Goal: Answer question/provide support: Answer question/provide support

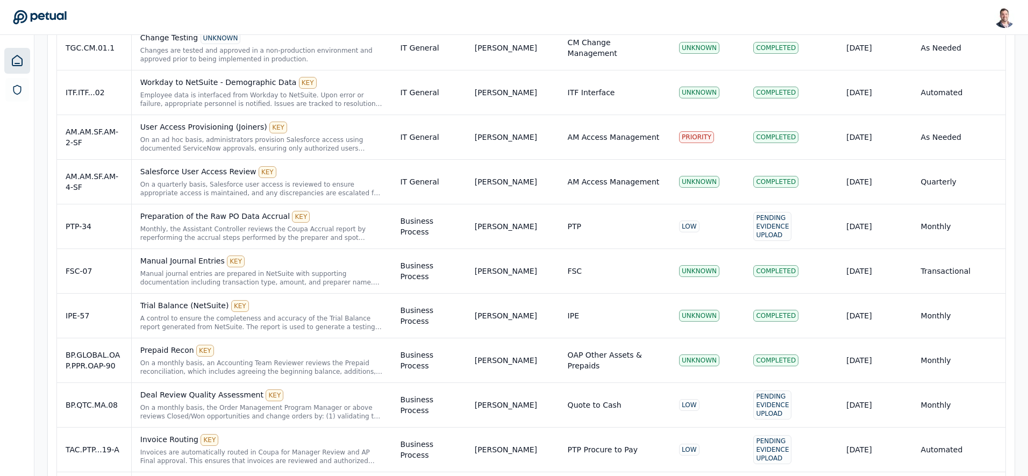
scroll to position [244, 0]
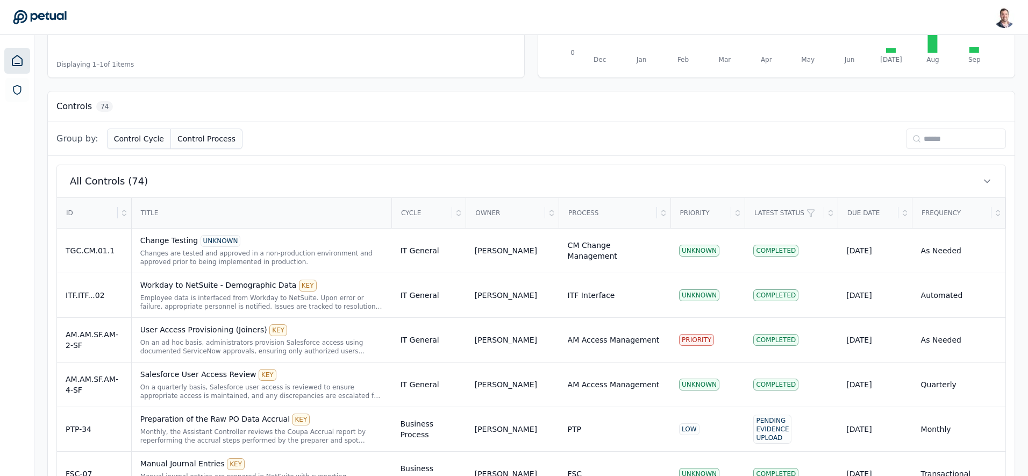
click at [936, 138] on input at bounding box center [956, 138] width 100 height 20
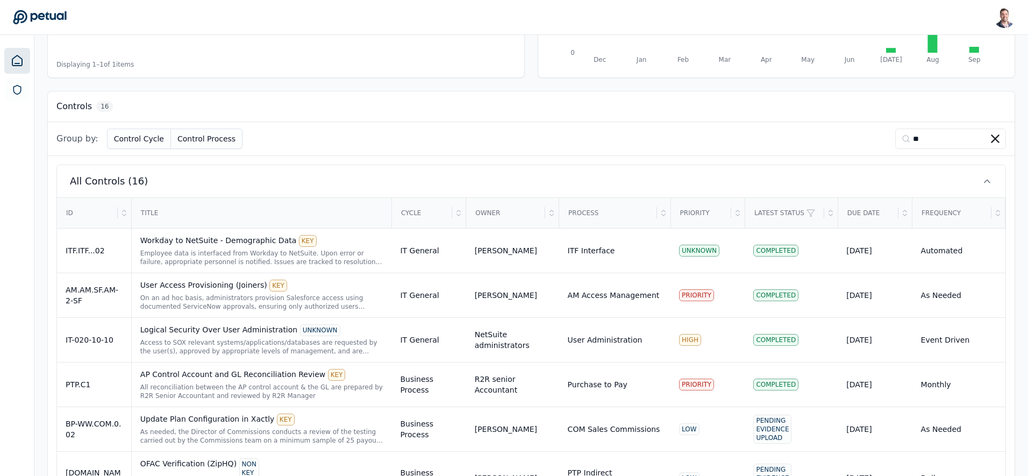
scroll to position [109, 0]
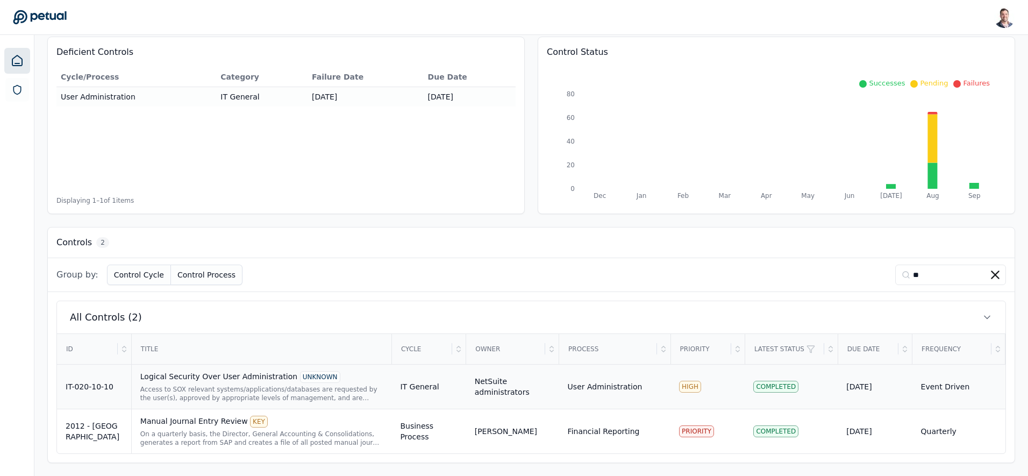
type input "**"
click at [199, 393] on div "Access to SOX relevant systems/applications/databases are requested by the user…" at bounding box center [261, 393] width 243 height 17
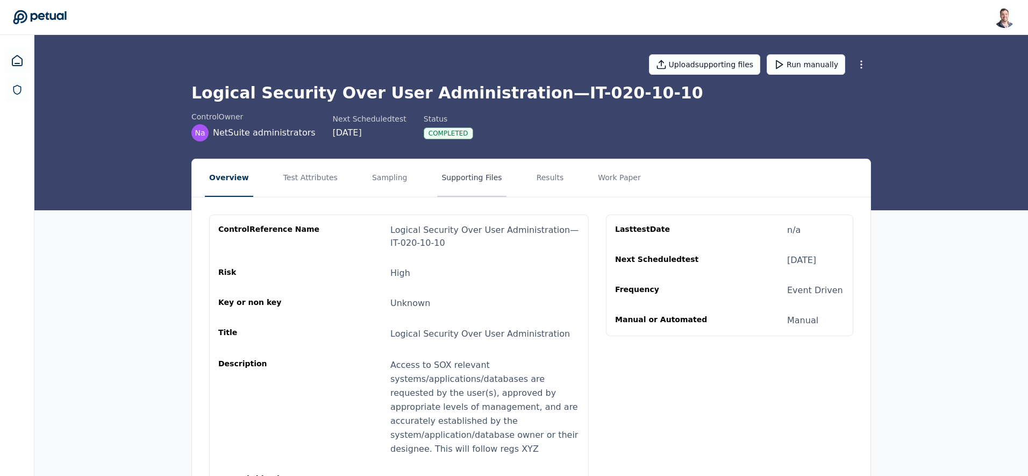
click at [437, 182] on button "Supporting Files" at bounding box center [471, 178] width 69 height 38
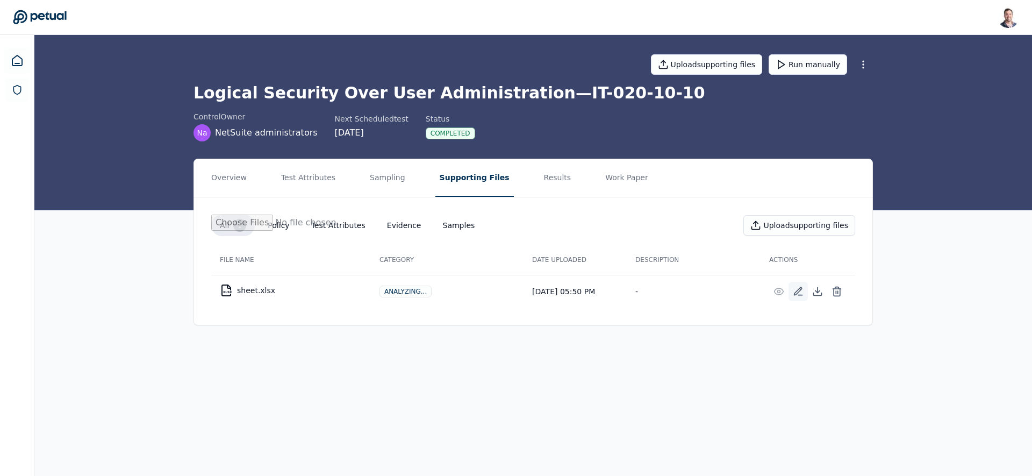
click at [796, 293] on icon at bounding box center [798, 291] width 11 height 11
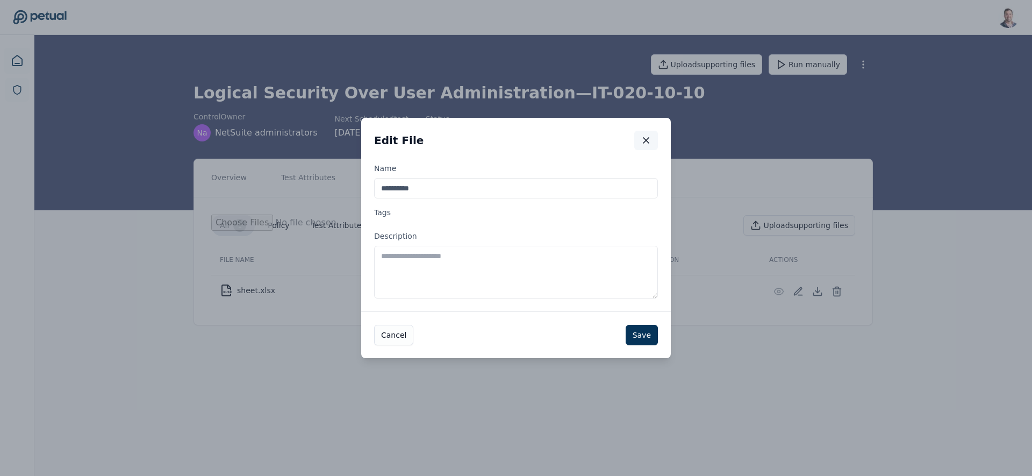
click at [644, 143] on icon "button" at bounding box center [646, 140] width 11 height 11
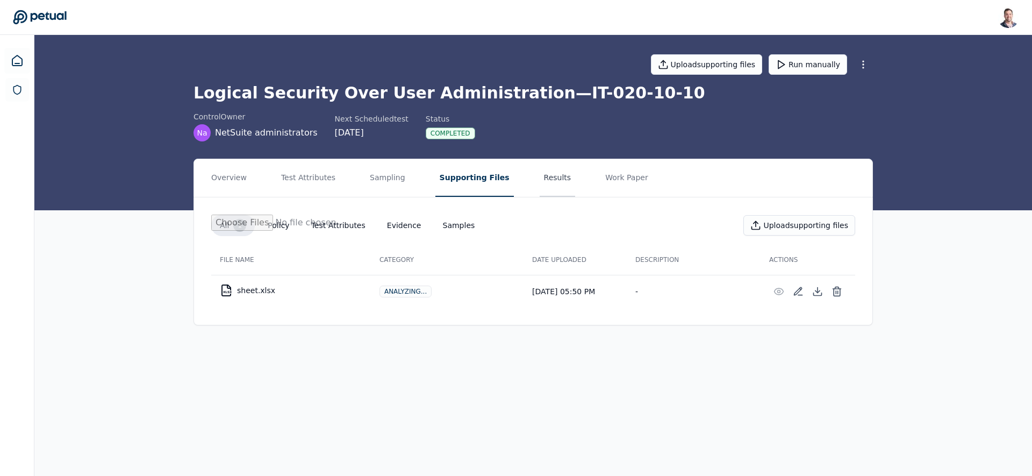
click at [540, 184] on button "Results" at bounding box center [558, 178] width 36 height 38
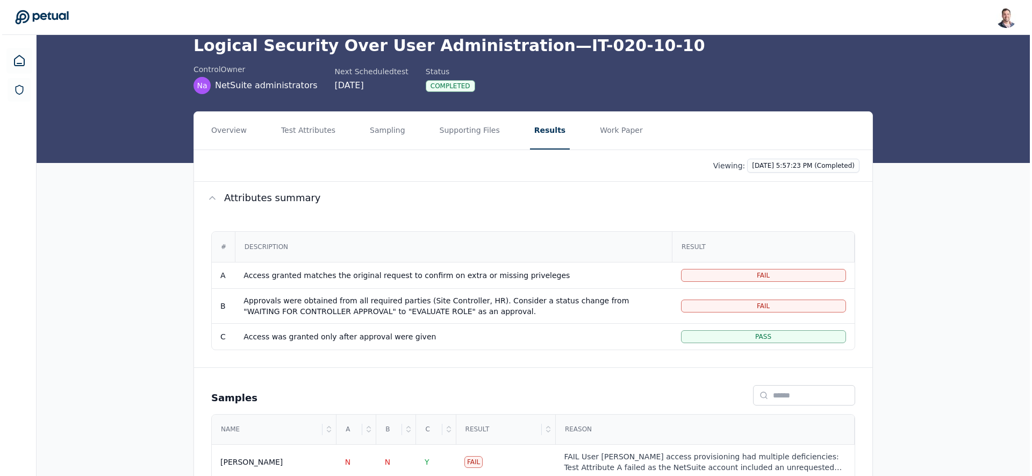
scroll to position [121, 0]
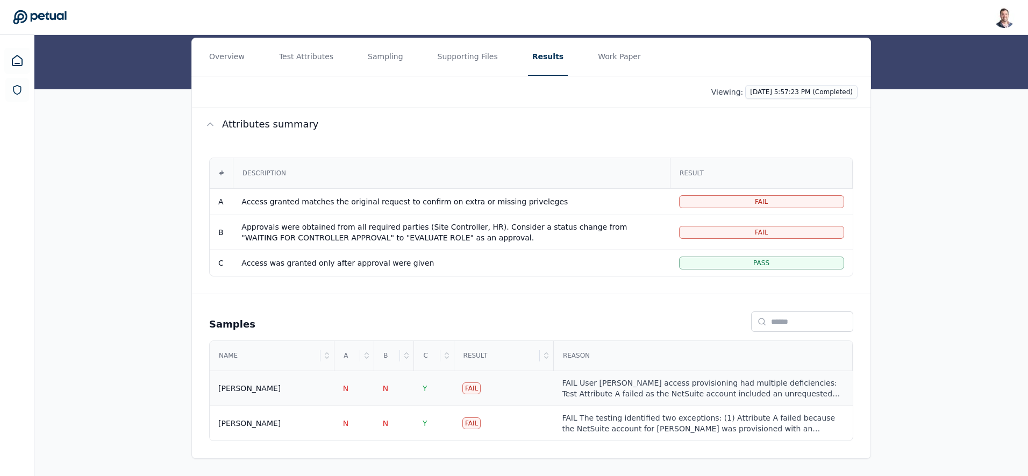
click at [599, 391] on div "FAIL User [PERSON_NAME] access provisioning had multiple deficiencies: Test Att…" at bounding box center [703, 388] width 282 height 22
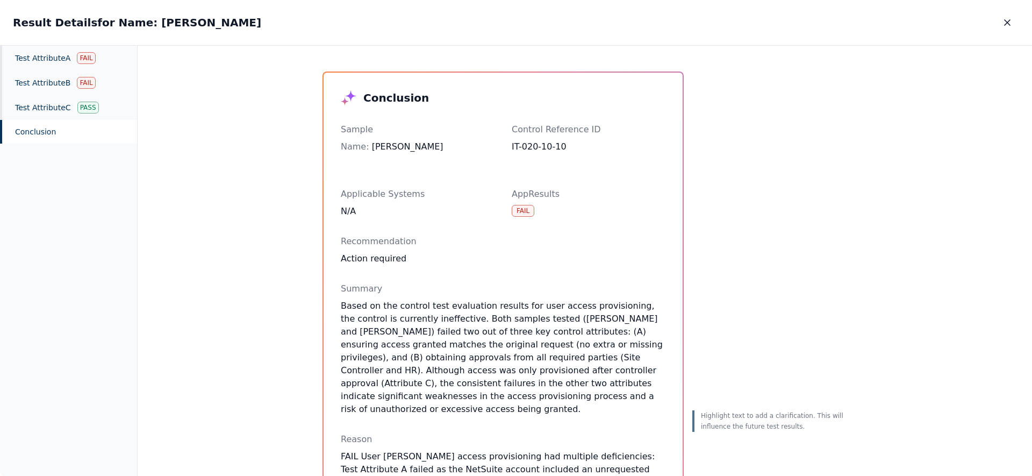
scroll to position [2, 0]
click at [67, 59] on div "Test Attribute A Fail" at bounding box center [68, 58] width 137 height 25
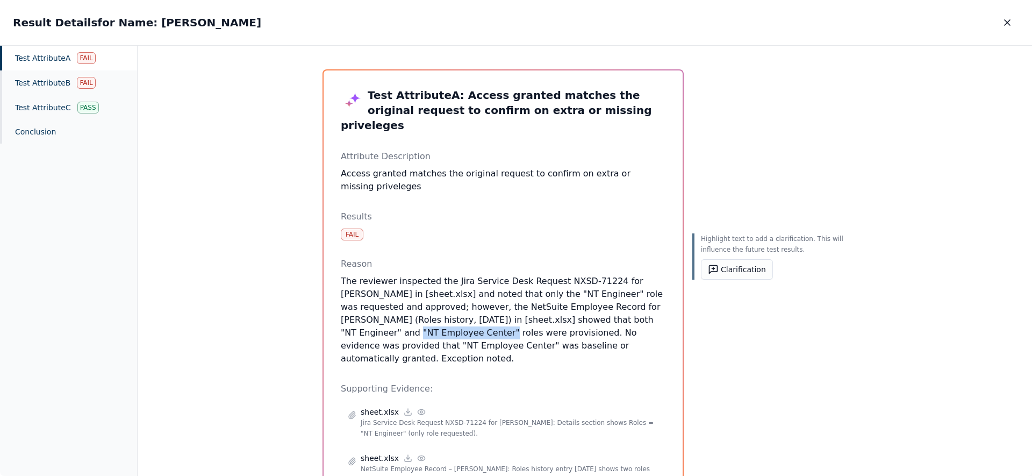
drag, startPoint x: 405, startPoint y: 318, endPoint x: 618, endPoint y: 305, distance: 212.7
click at [618, 305] on p "The reviewer inspected the Jira Service Desk Request NXSD-71224 for [PERSON_NAM…" at bounding box center [503, 320] width 325 height 90
click at [739, 265] on button "Clarification" at bounding box center [737, 269] width 72 height 20
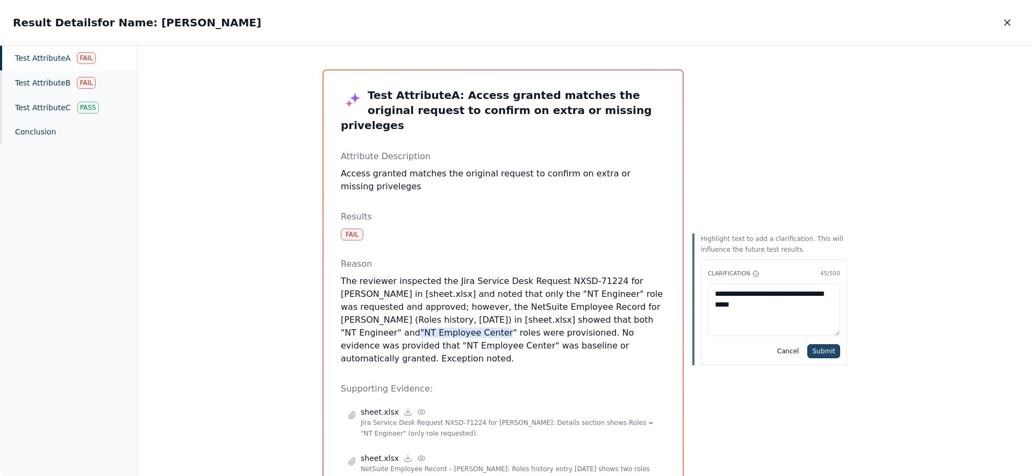
type textarea "**********"
click at [825, 348] on button "Submit" at bounding box center [823, 351] width 33 height 14
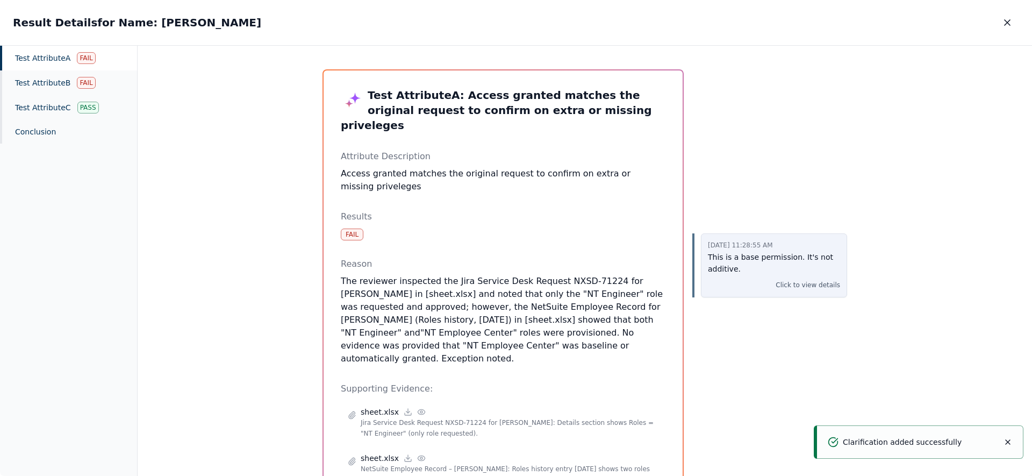
click at [808, 282] on p "Click to view details" at bounding box center [808, 285] width 65 height 11
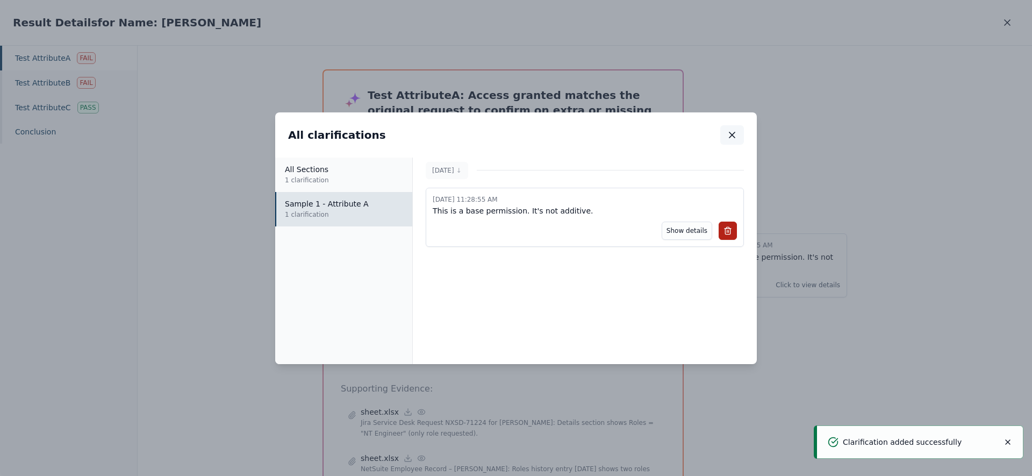
click at [734, 141] on button "button" at bounding box center [732, 134] width 24 height 19
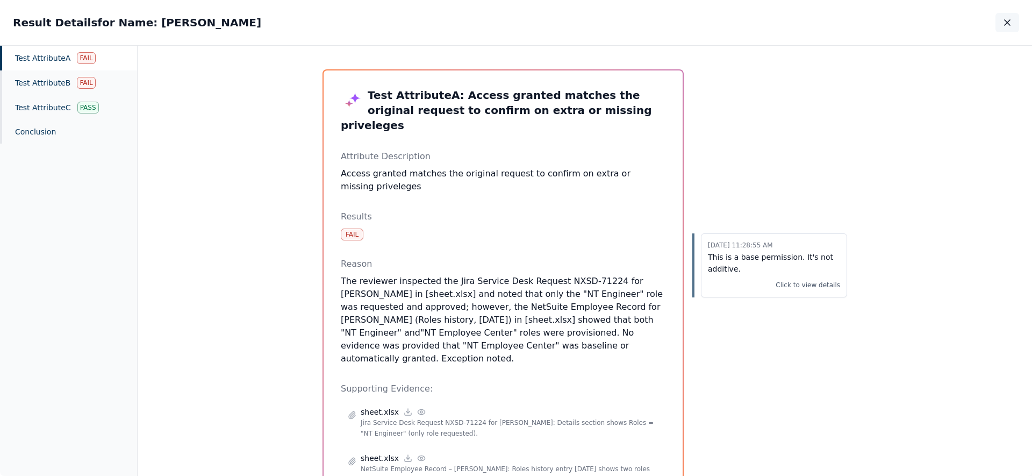
click at [1002, 24] on icon "button" at bounding box center [1007, 22] width 11 height 11
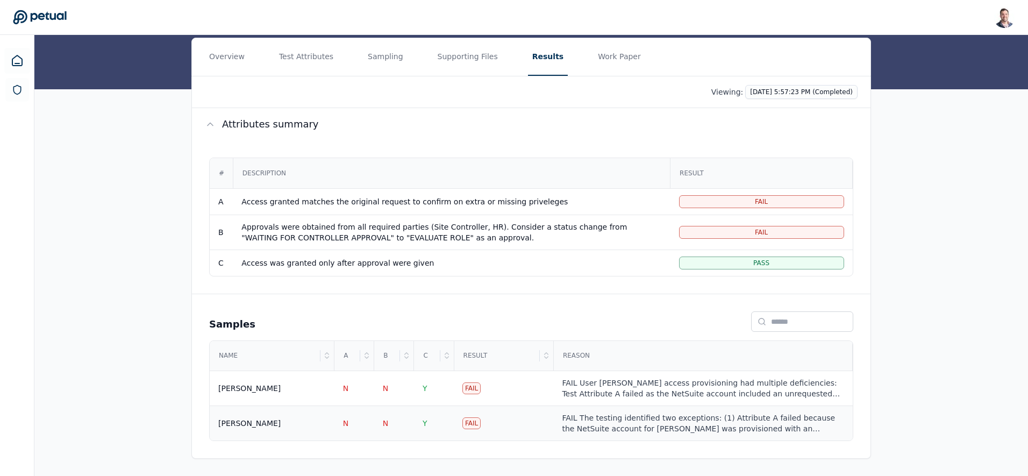
click at [271, 426] on div "[PERSON_NAME]" at bounding box center [249, 423] width 62 height 11
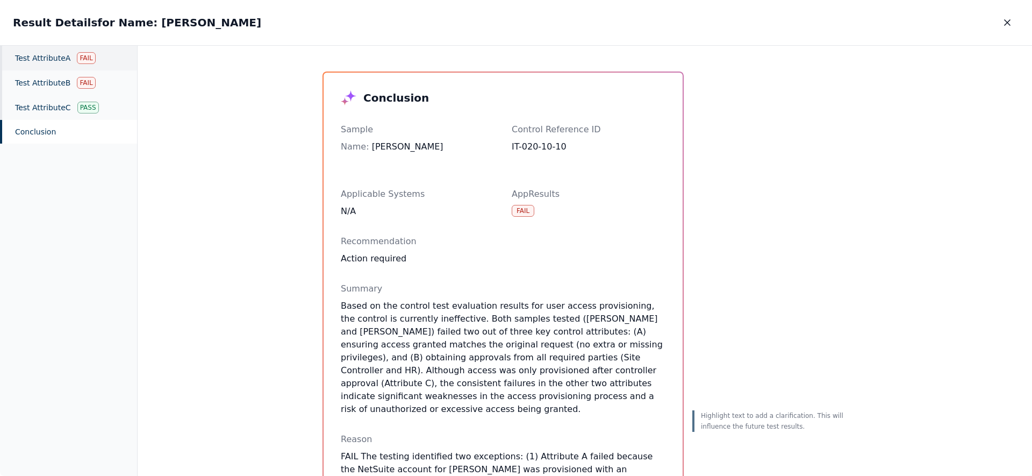
click at [78, 66] on div "Test Attribute A Fail" at bounding box center [68, 58] width 137 height 25
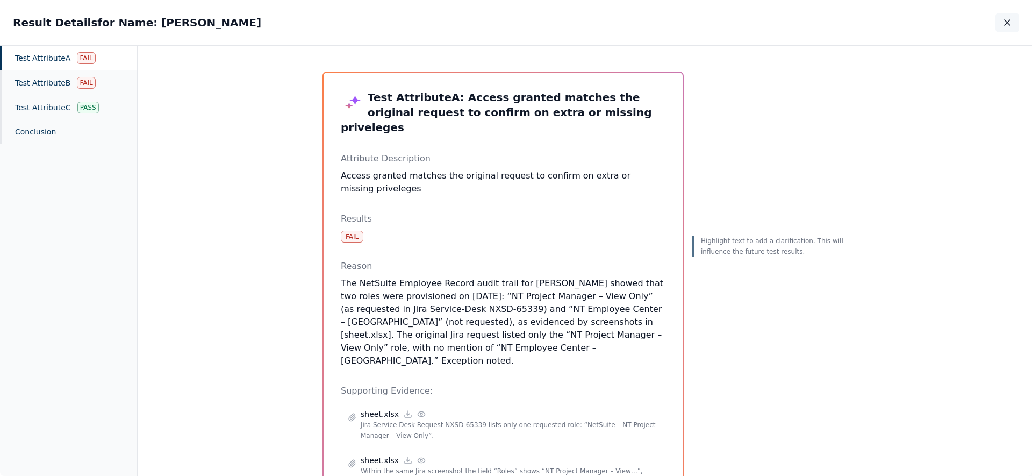
click at [1010, 28] on button "button" at bounding box center [1008, 22] width 24 height 19
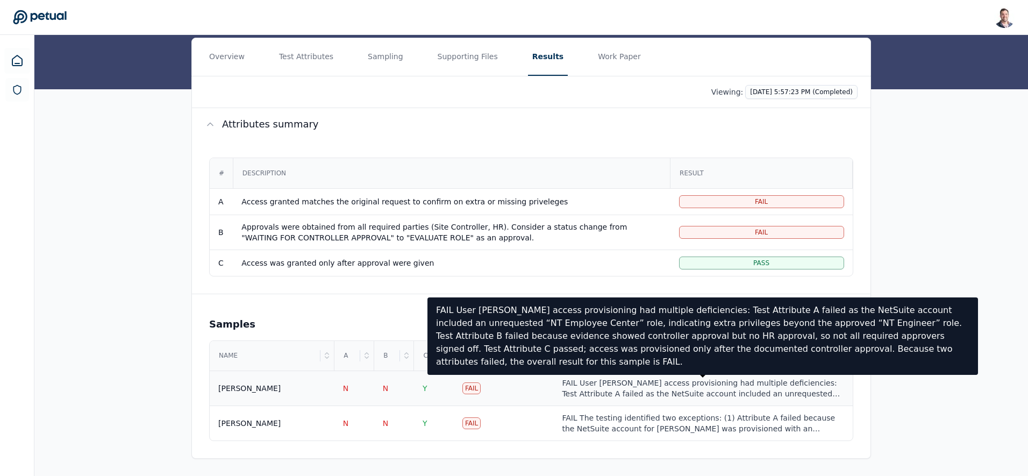
click at [597, 386] on div "FAIL User [PERSON_NAME] access provisioning had multiple deficiencies: Test Att…" at bounding box center [703, 388] width 282 height 22
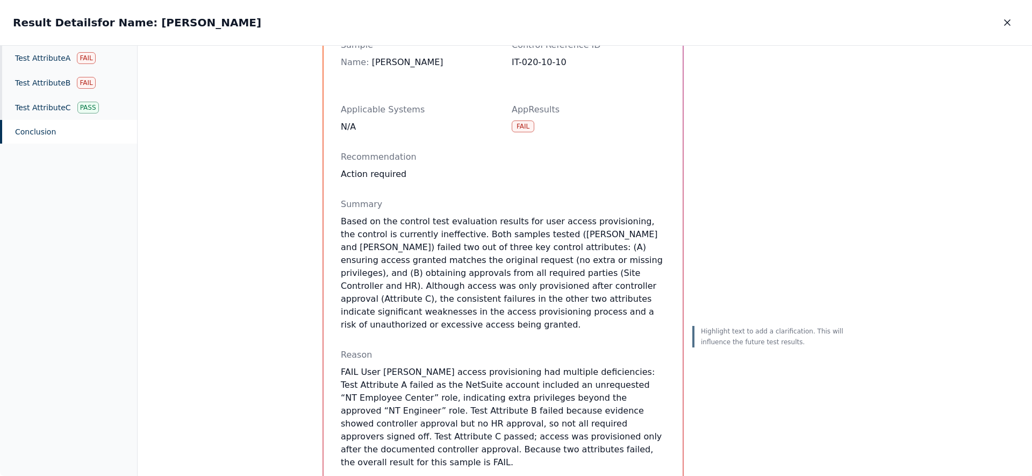
scroll to position [90, 0]
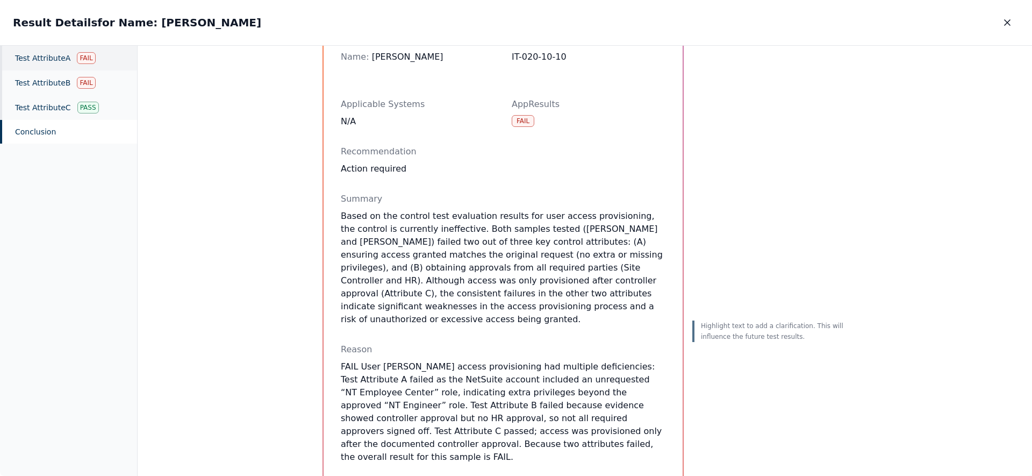
click at [23, 63] on div "Test Attribute A Fail" at bounding box center [68, 58] width 137 height 25
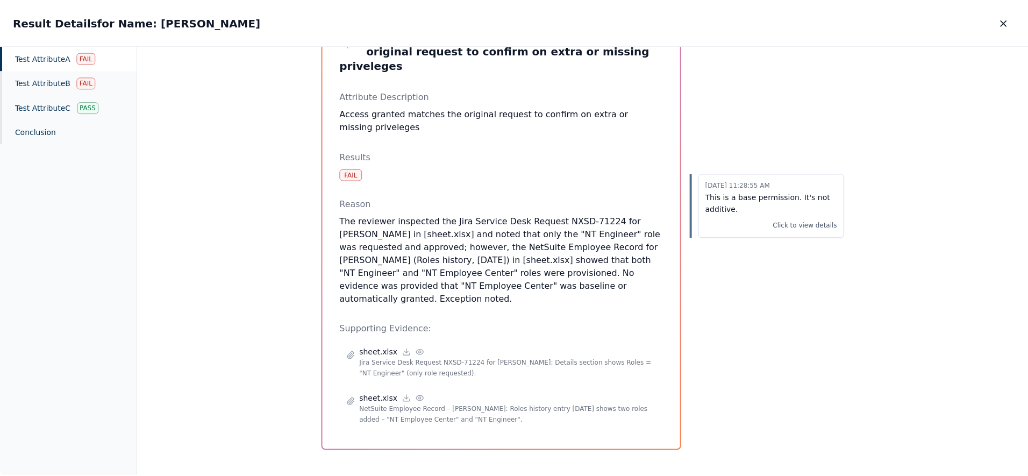
scroll to position [39, 0]
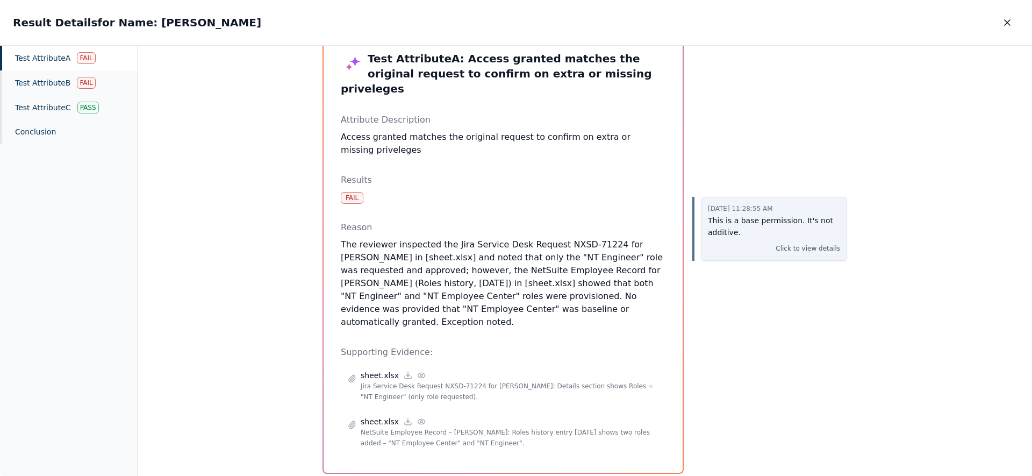
click at [735, 218] on p "This is a base permission. It's not additive." at bounding box center [774, 226] width 132 height 25
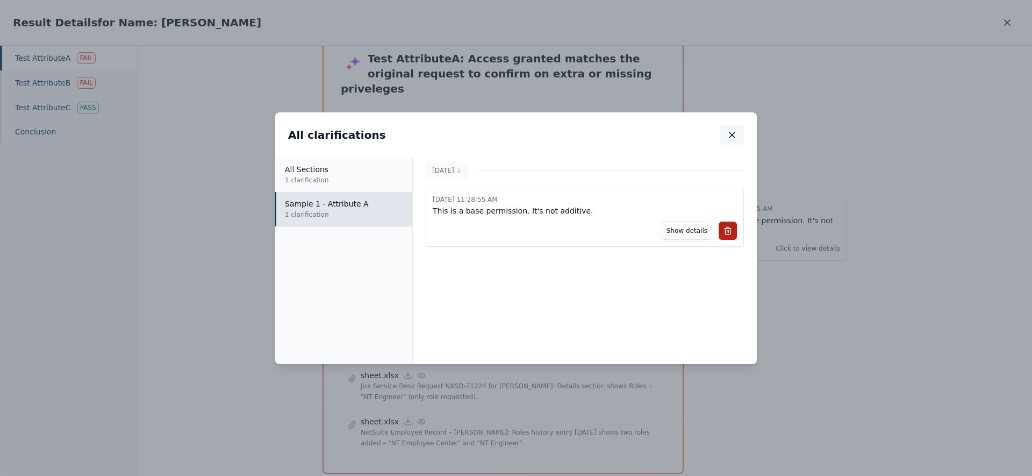
click at [733, 138] on icon "button" at bounding box center [732, 135] width 11 height 11
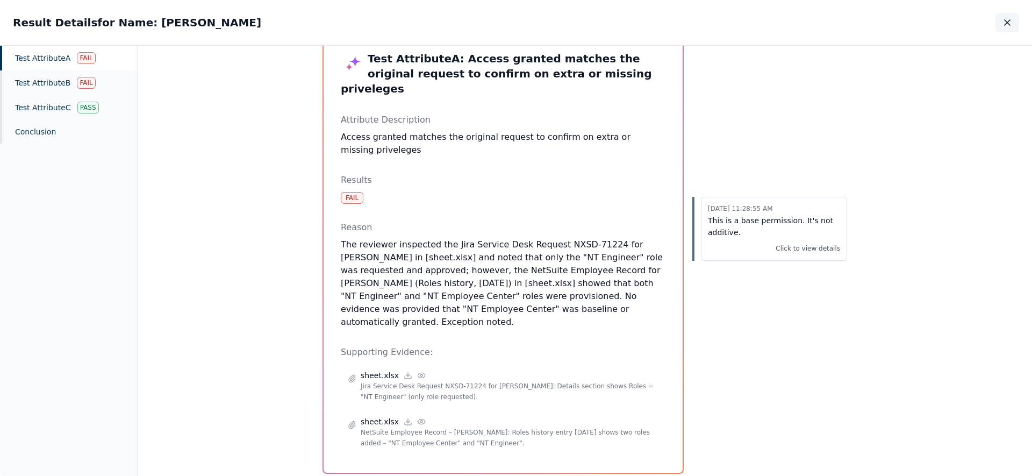
click at [1012, 22] on icon "button" at bounding box center [1007, 22] width 11 height 11
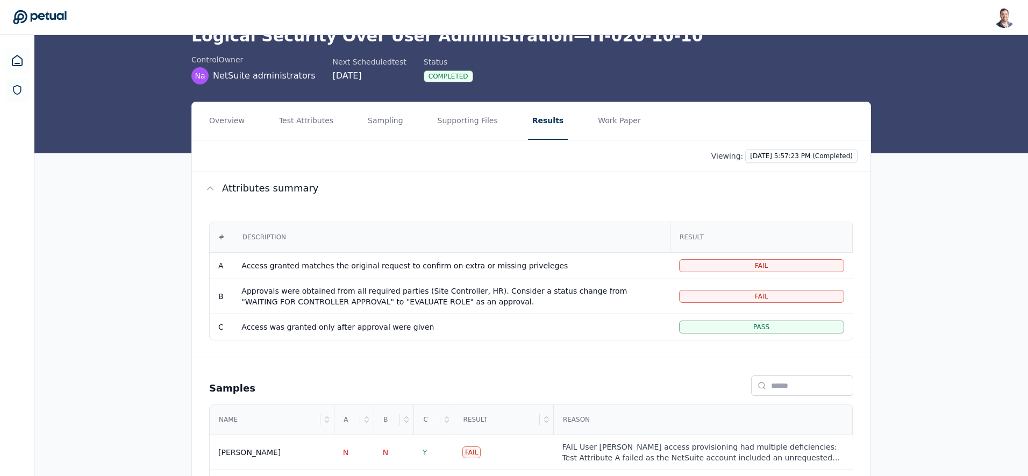
scroll to position [104, 0]
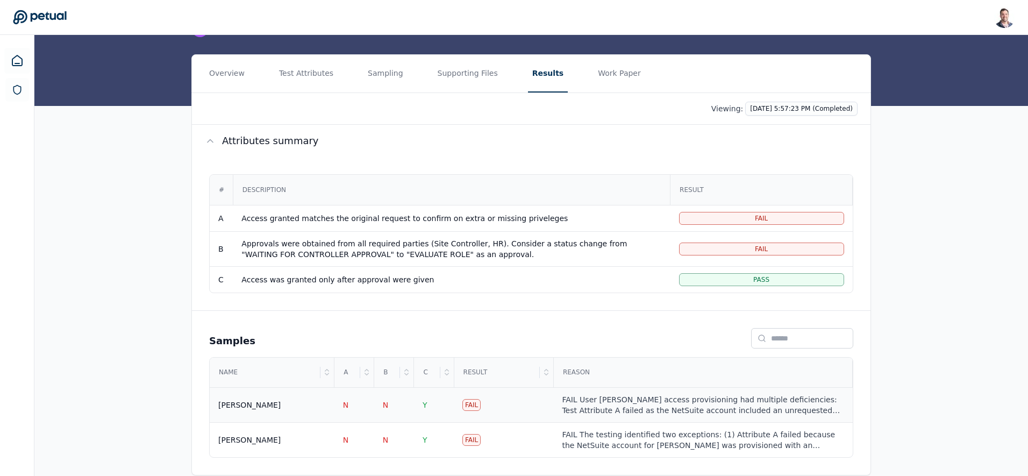
click at [510, 409] on td "Fail" at bounding box center [503, 405] width 99 height 35
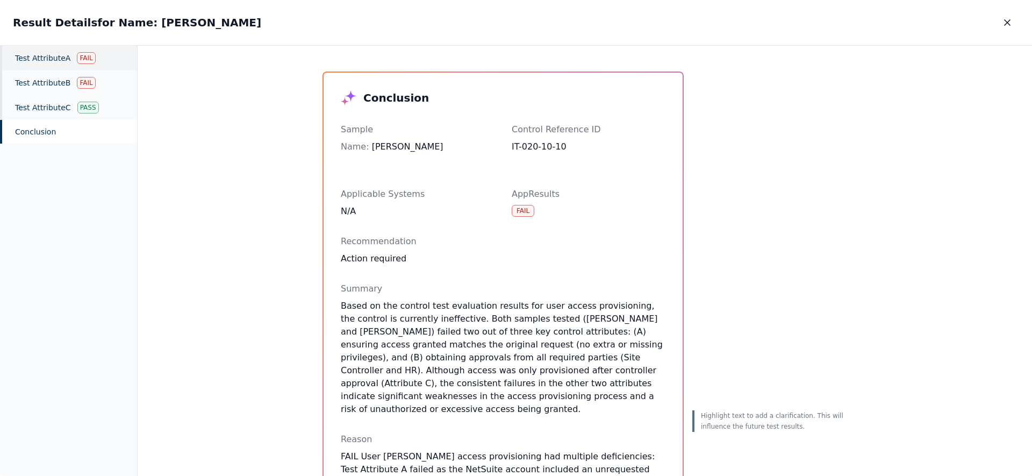
click at [73, 67] on div "Test Attribute A Fail" at bounding box center [68, 58] width 137 height 25
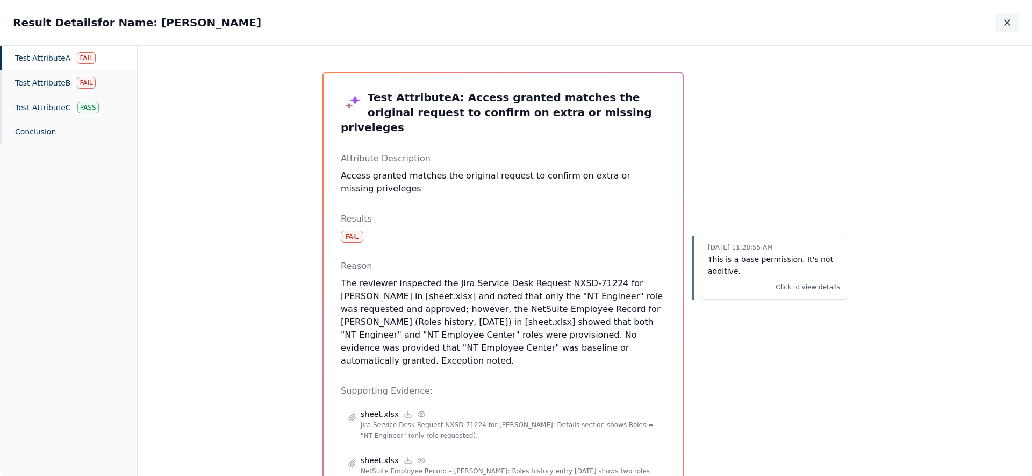
click at [1004, 20] on icon "button" at bounding box center [1007, 22] width 11 height 11
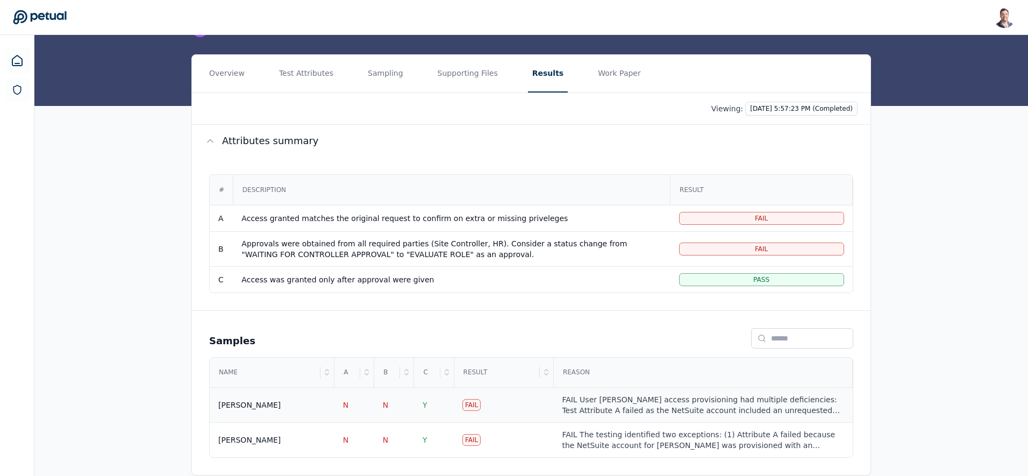
click at [276, 400] on div "[PERSON_NAME]" at bounding box center [272, 404] width 108 height 11
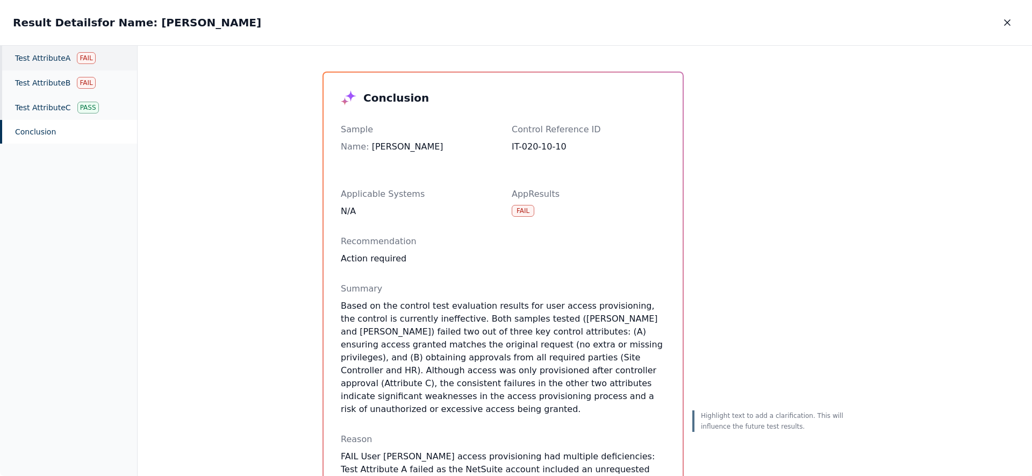
click at [71, 57] on div "Test Attribute A Fail" at bounding box center [68, 58] width 137 height 25
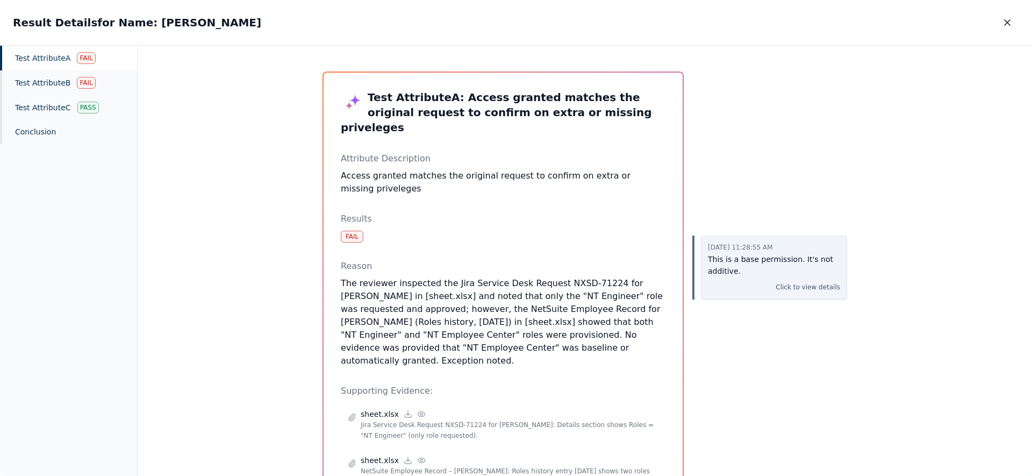
click at [725, 266] on p "This is a base permission. It's not additive." at bounding box center [774, 265] width 132 height 25
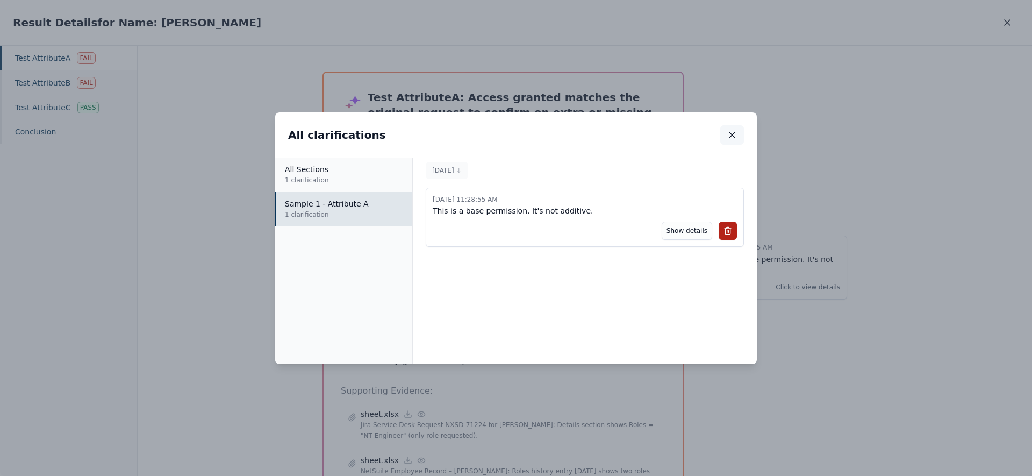
click at [728, 131] on icon "button" at bounding box center [732, 135] width 11 height 11
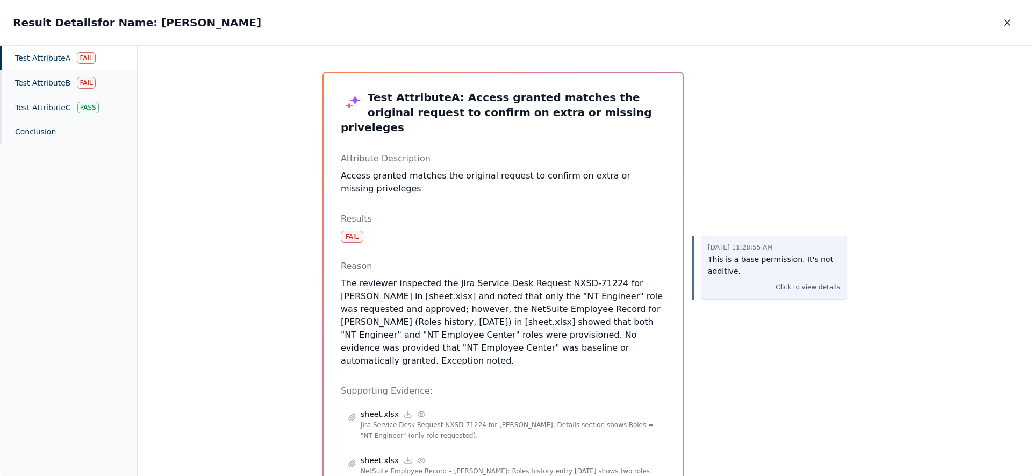
click at [797, 285] on p "Click to view details" at bounding box center [808, 287] width 65 height 11
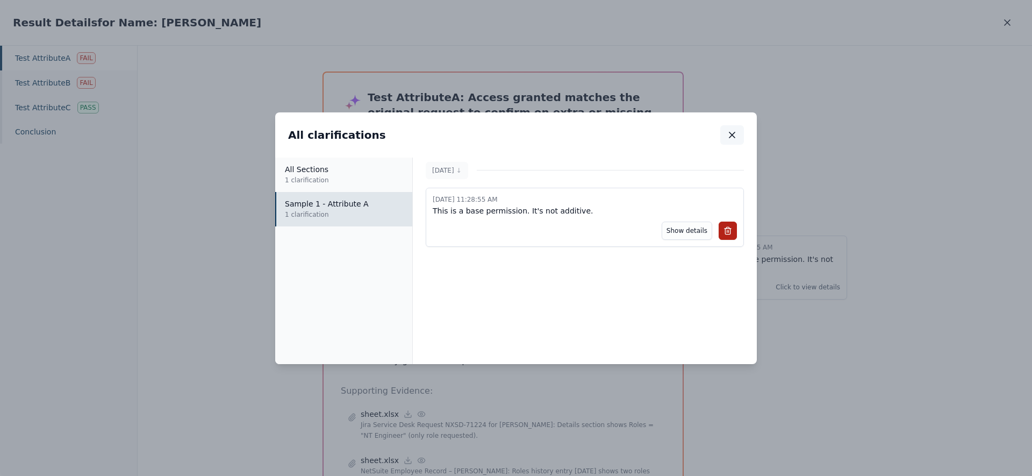
click at [727, 138] on icon "button" at bounding box center [732, 135] width 11 height 11
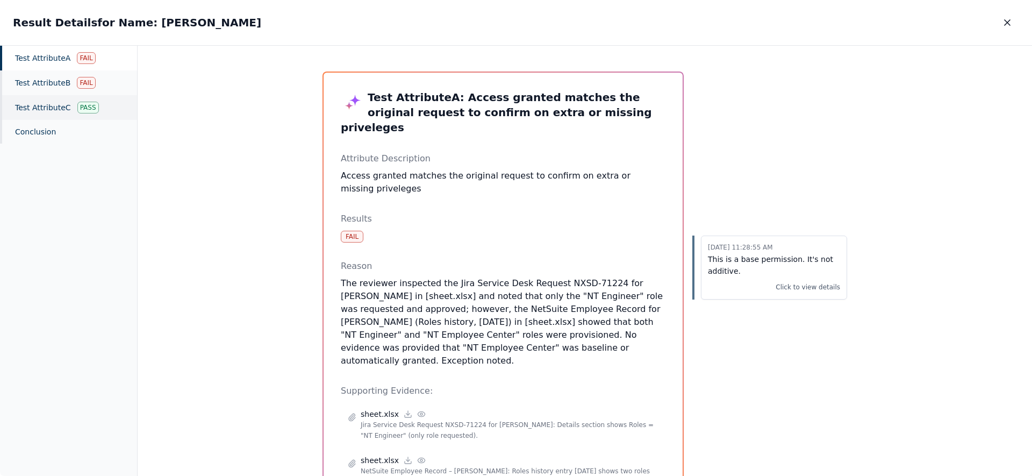
click at [32, 106] on div "Test Attribute C Pass" at bounding box center [68, 107] width 137 height 25
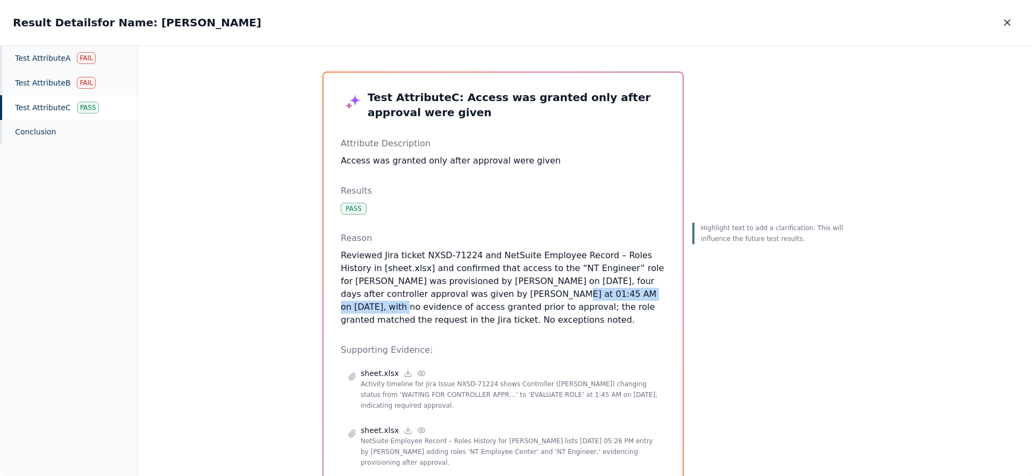
click at [629, 296] on p "Reviewed Jira ticket NXSD-71224 and NetSuite Employee Record – Roles History in…" at bounding box center [503, 287] width 325 height 77
click at [740, 264] on button "Clarification" at bounding box center [737, 258] width 72 height 20
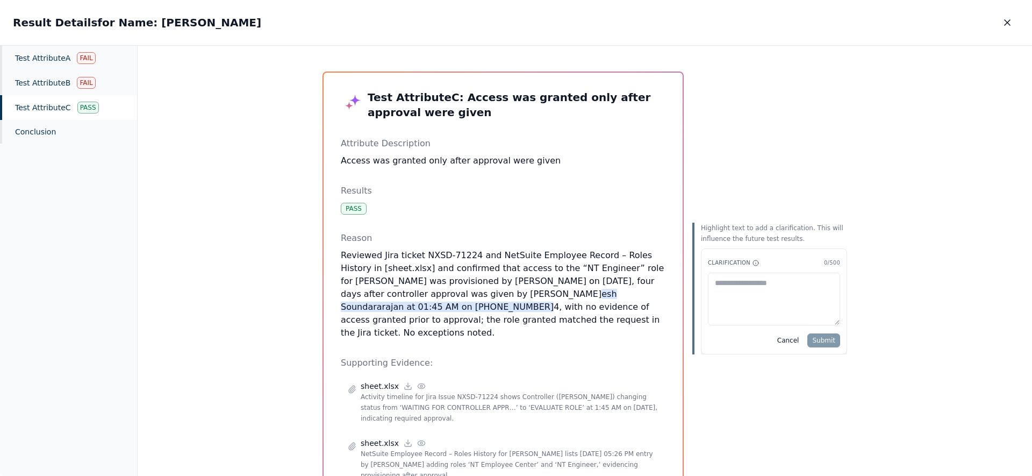
click at [739, 282] on textarea at bounding box center [774, 299] width 132 height 53
type textarea "****"
click at [832, 340] on button "Submit" at bounding box center [823, 340] width 33 height 14
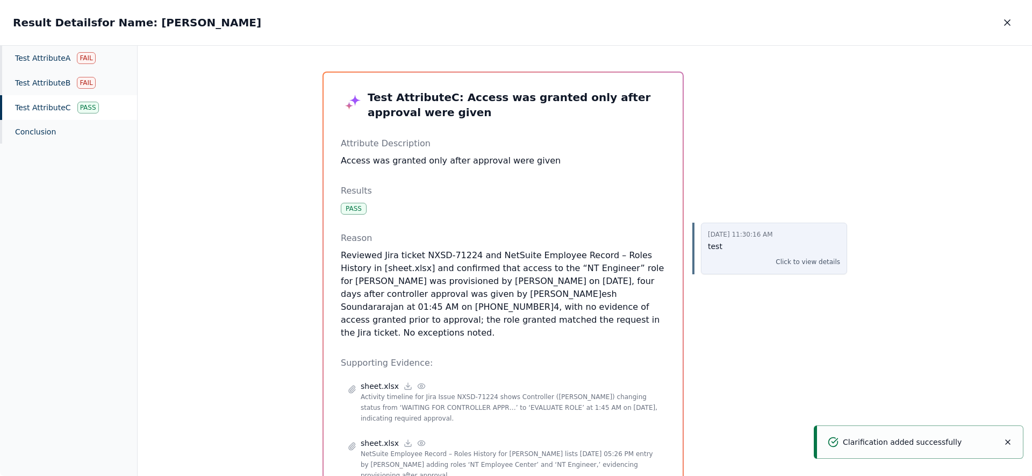
click at [800, 259] on p "Click to view details" at bounding box center [808, 261] width 65 height 11
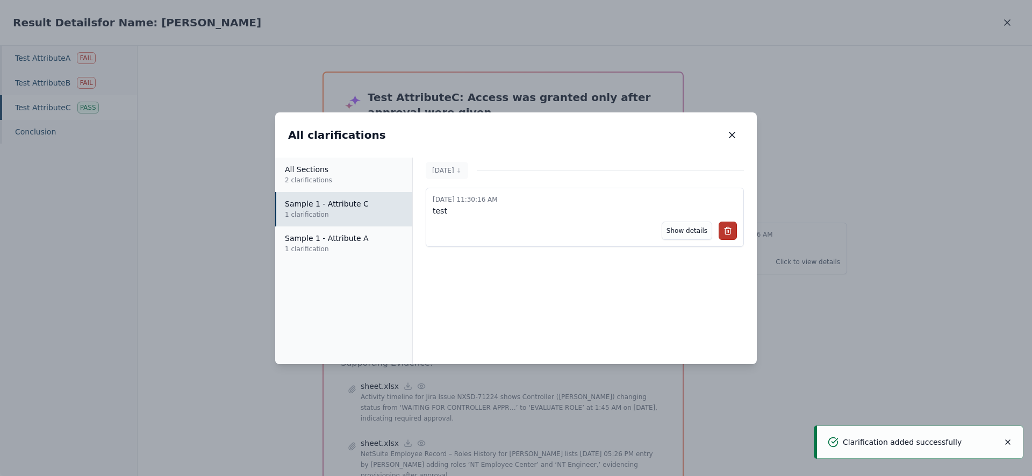
click at [728, 228] on icon at bounding box center [728, 228] width 6 height 0
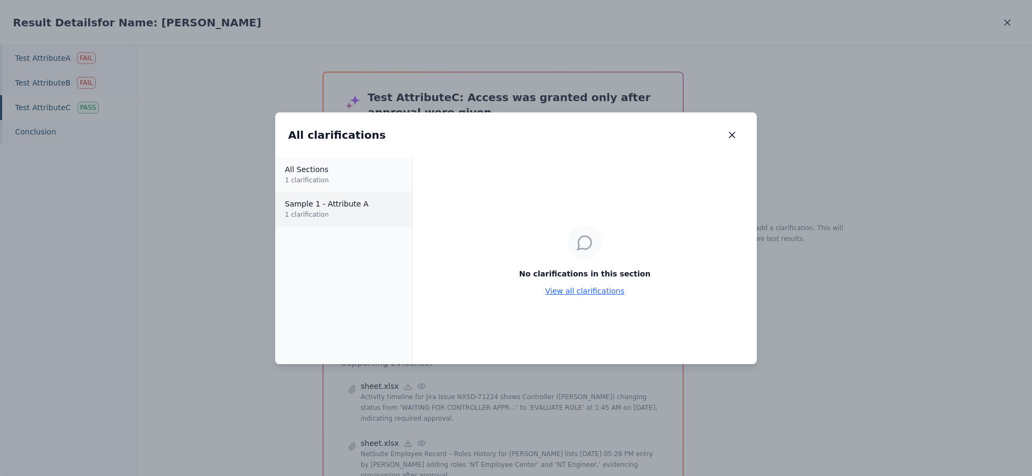
drag, startPoint x: 340, startPoint y: 206, endPoint x: 347, endPoint y: 209, distance: 8.0
click at [340, 206] on p "Sample 1 - Attribute A" at bounding box center [344, 203] width 119 height 11
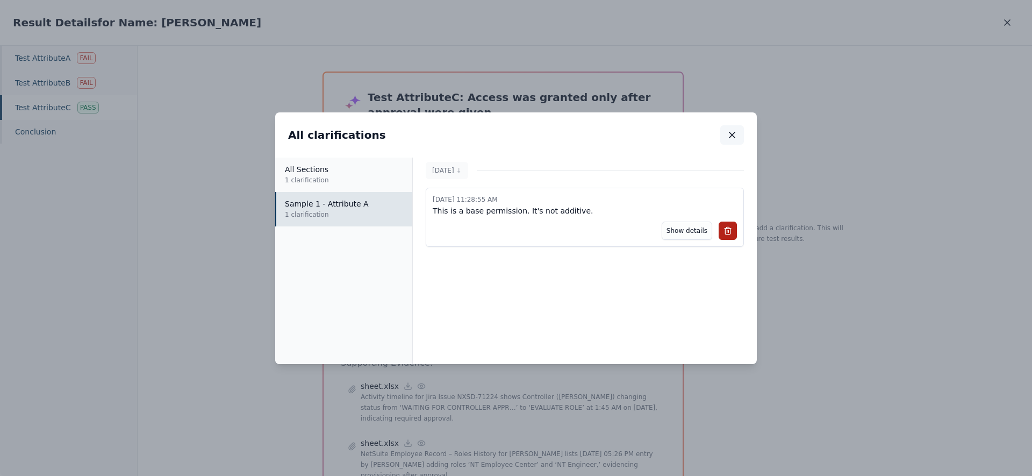
click at [735, 137] on icon "button" at bounding box center [731, 134] width 5 height 5
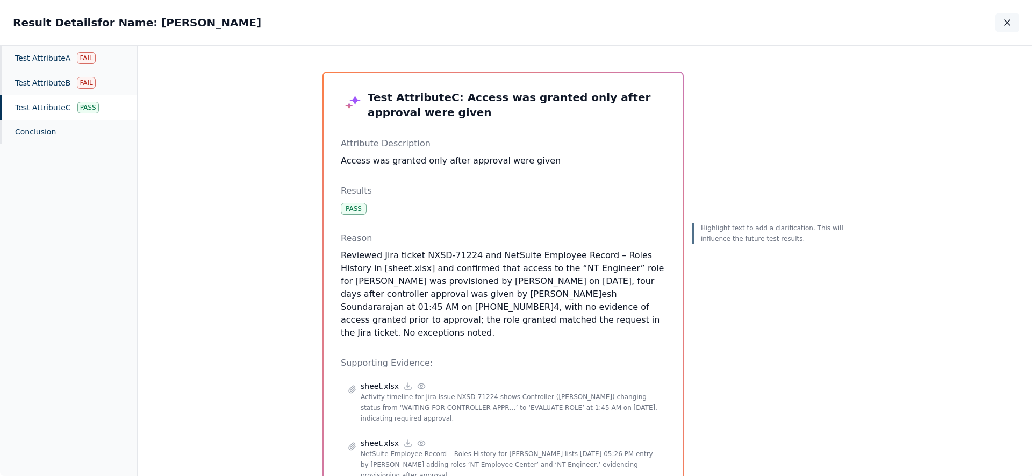
click at [1010, 25] on icon "button" at bounding box center [1007, 22] width 5 height 5
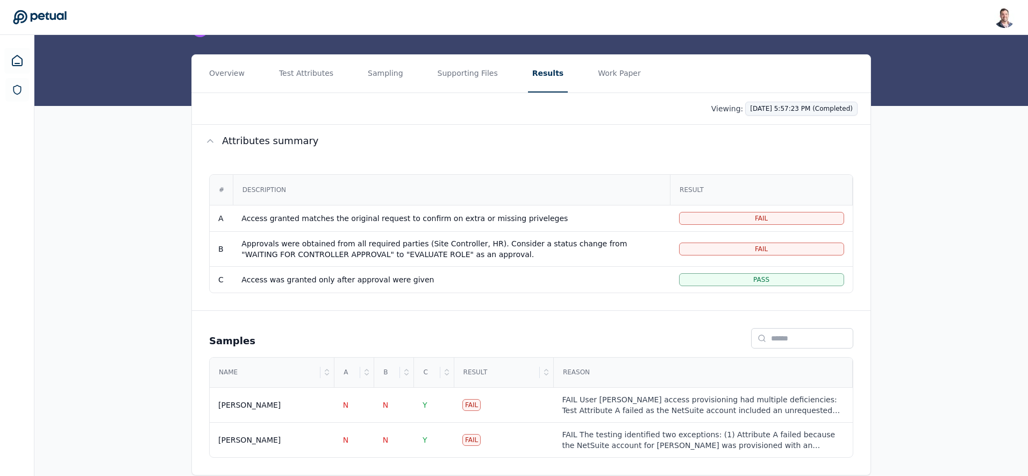
click at [818, 106] on html "[PERSON_NAME] [EMAIL_ADDRESS] Sign out Upload supporting files Run manually Log…" at bounding box center [514, 194] width 1028 height 597
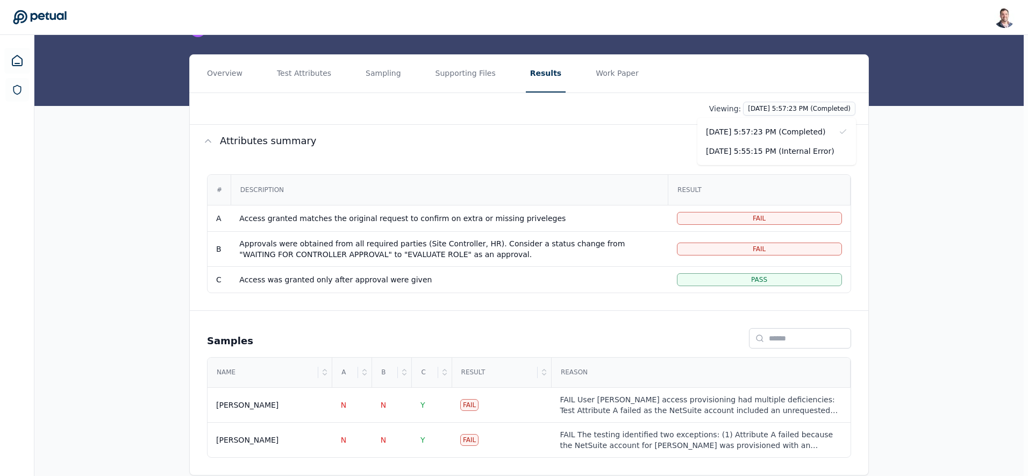
click at [573, 148] on html "[PERSON_NAME] [EMAIL_ADDRESS] Sign out Upload supporting files Run manually Log…" at bounding box center [514, 194] width 1028 height 597
